Goal: Check status: Check status

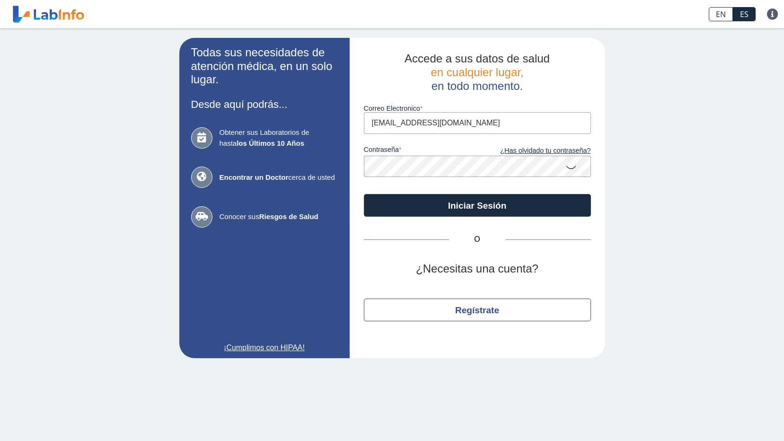
click at [459, 205] on button "Iniciar Sesión" at bounding box center [477, 205] width 227 height 23
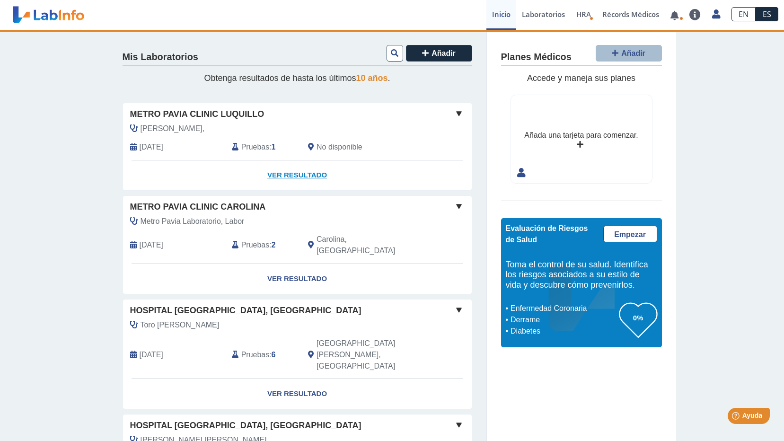
click at [277, 173] on link "Ver Resultado" at bounding box center [297, 175] width 349 height 30
click at [320, 175] on link "Ver Resultado" at bounding box center [297, 175] width 349 height 30
click at [310, 175] on link "Ver Resultado" at bounding box center [297, 175] width 349 height 30
click at [306, 177] on link "Ver Resultado" at bounding box center [297, 175] width 349 height 30
click at [273, 172] on link "Ver Resultado" at bounding box center [297, 175] width 349 height 30
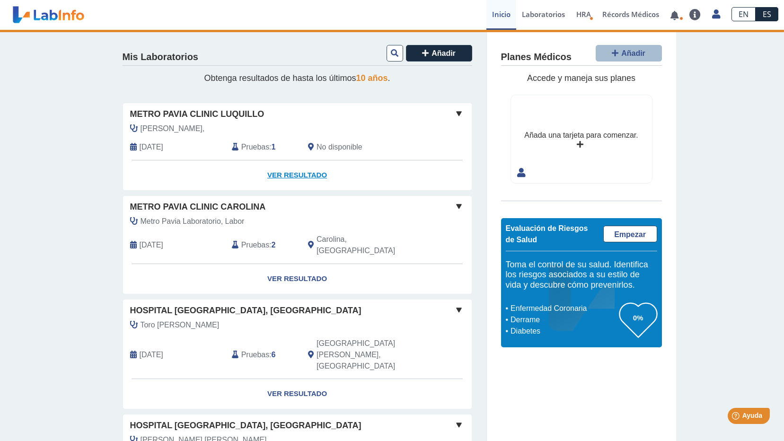
click at [273, 172] on link "Ver Resultado" at bounding box center [297, 175] width 349 height 30
click at [189, 112] on span "Metro Pavia Clinic Luquillo" at bounding box center [197, 114] width 134 height 13
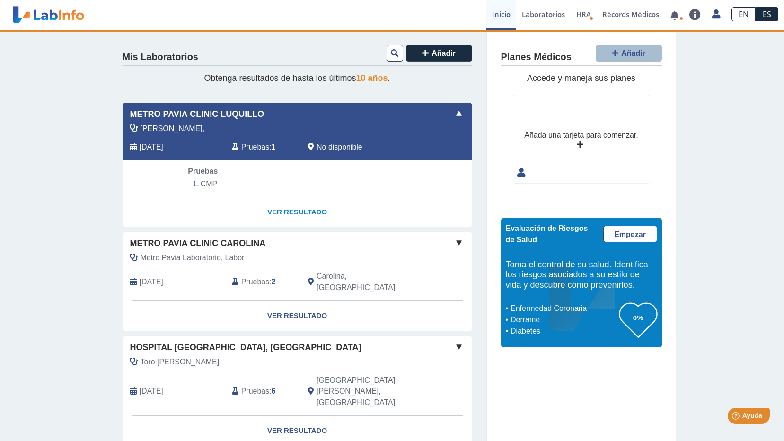
click at [283, 213] on link "Ver Resultado" at bounding box center [297, 212] width 349 height 30
click at [284, 210] on link "Ver Resultado" at bounding box center [297, 212] width 349 height 30
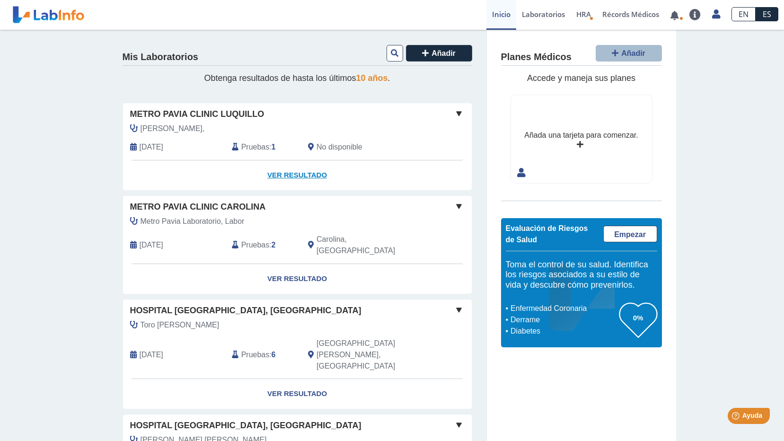
click at [291, 175] on link "Ver Resultado" at bounding box center [297, 175] width 349 height 30
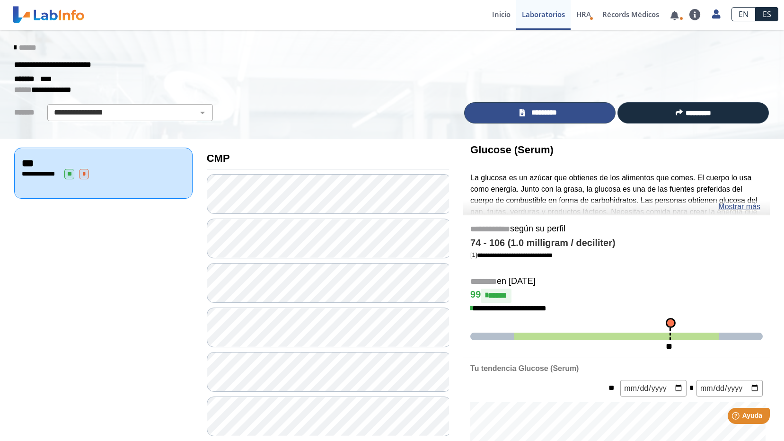
click at [490, 108] on link "*********" at bounding box center [539, 112] width 151 height 21
